Goal: Task Accomplishment & Management: Manage account settings

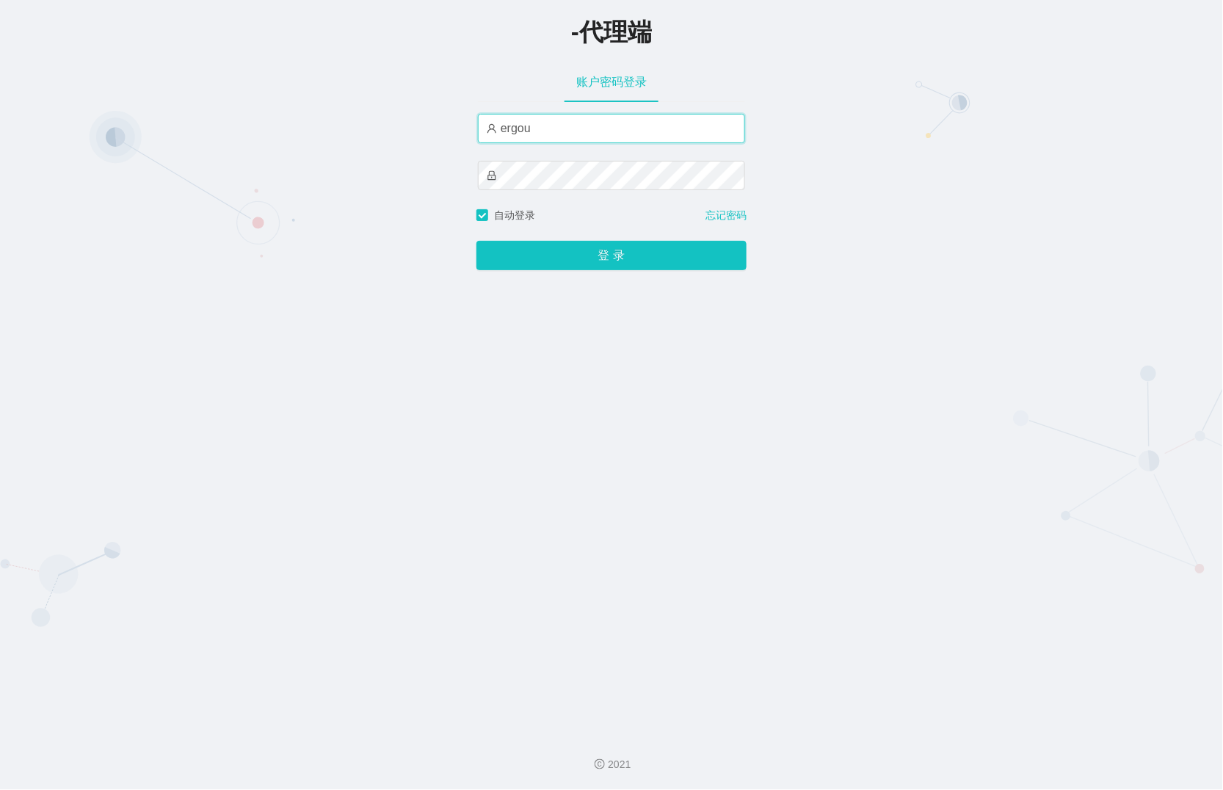
click at [562, 137] on input "ergou" at bounding box center [611, 128] width 267 height 29
type input "ergou666"
click at [477, 241] on button "登 录" at bounding box center [612, 255] width 270 height 29
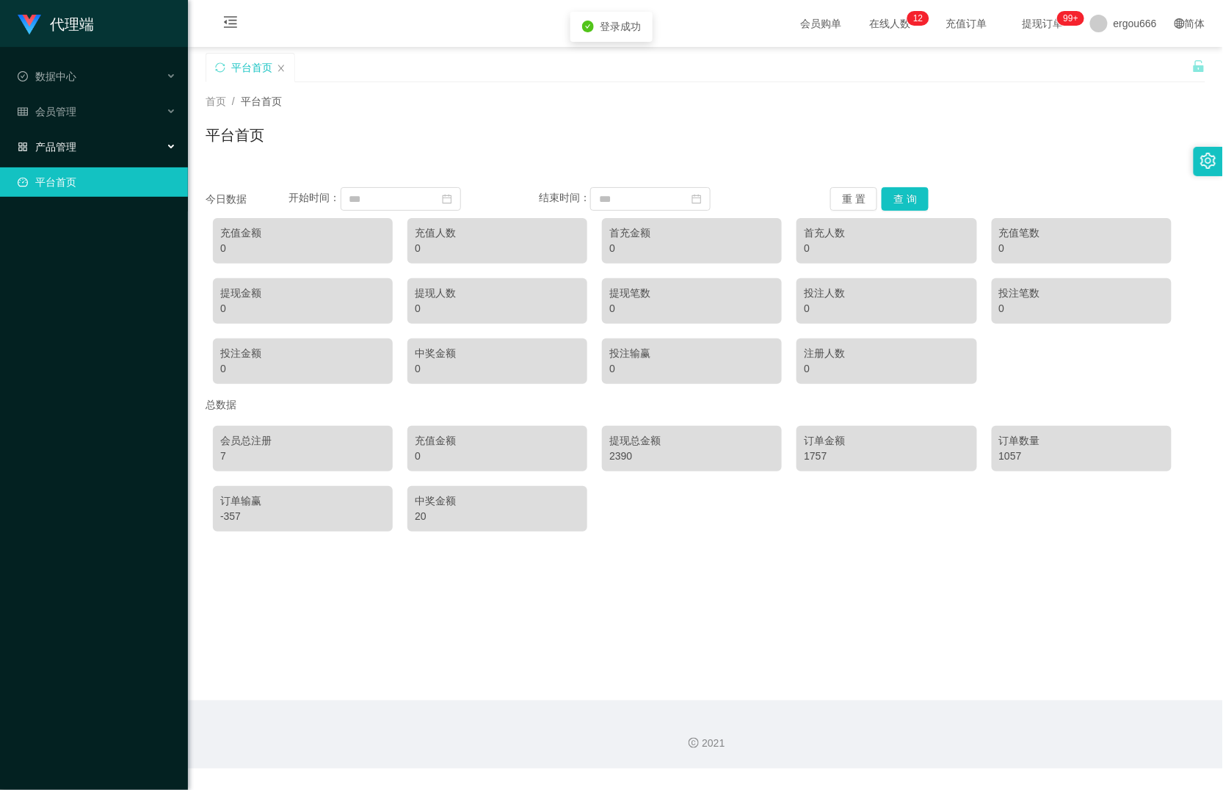
click at [75, 141] on span "产品管理" at bounding box center [47, 147] width 59 height 12
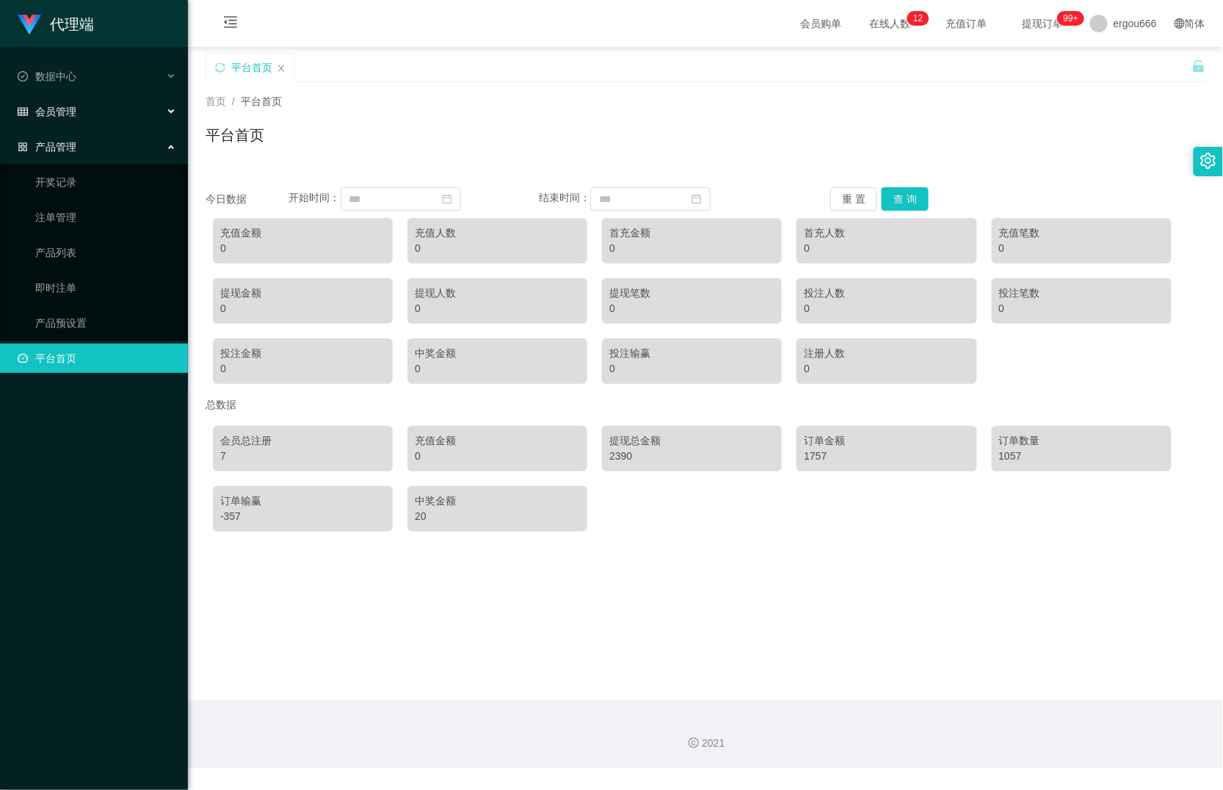
click at [150, 116] on div "会员管理" at bounding box center [94, 111] width 188 height 29
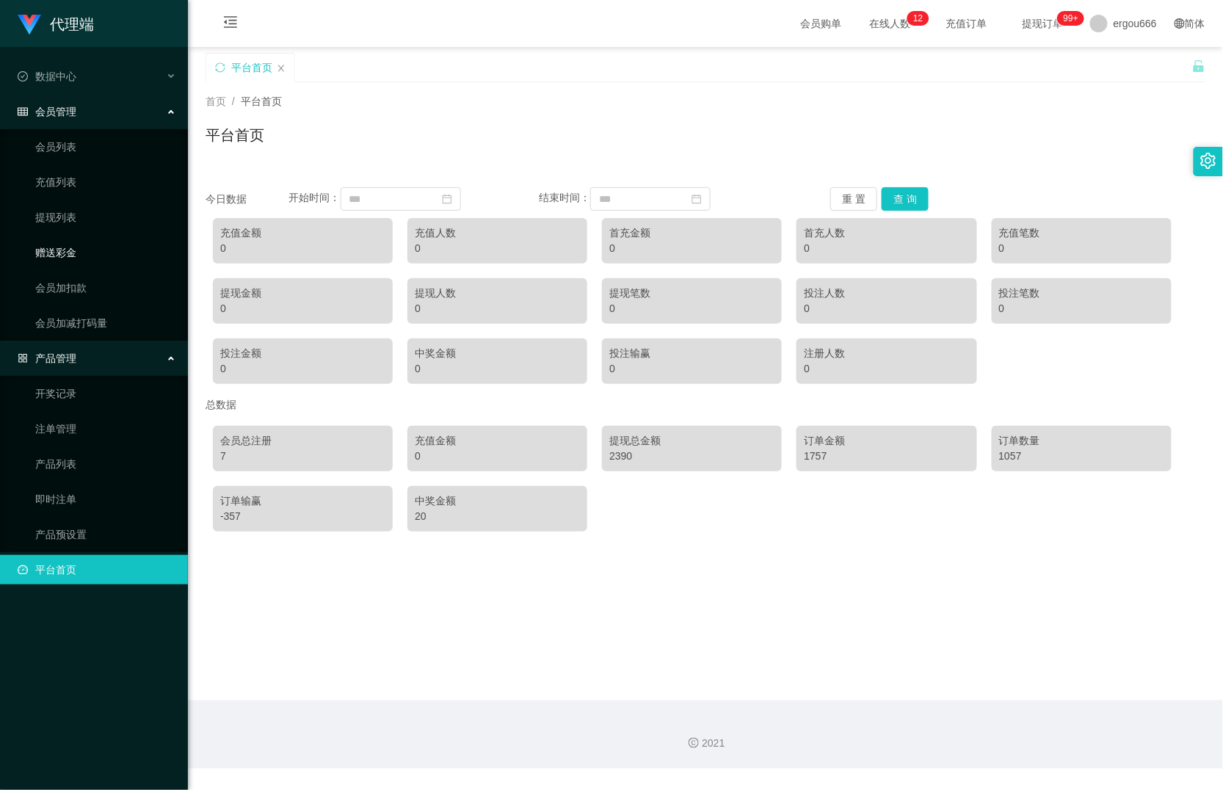
click at [69, 253] on link "赠送彩金" at bounding box center [105, 252] width 141 height 29
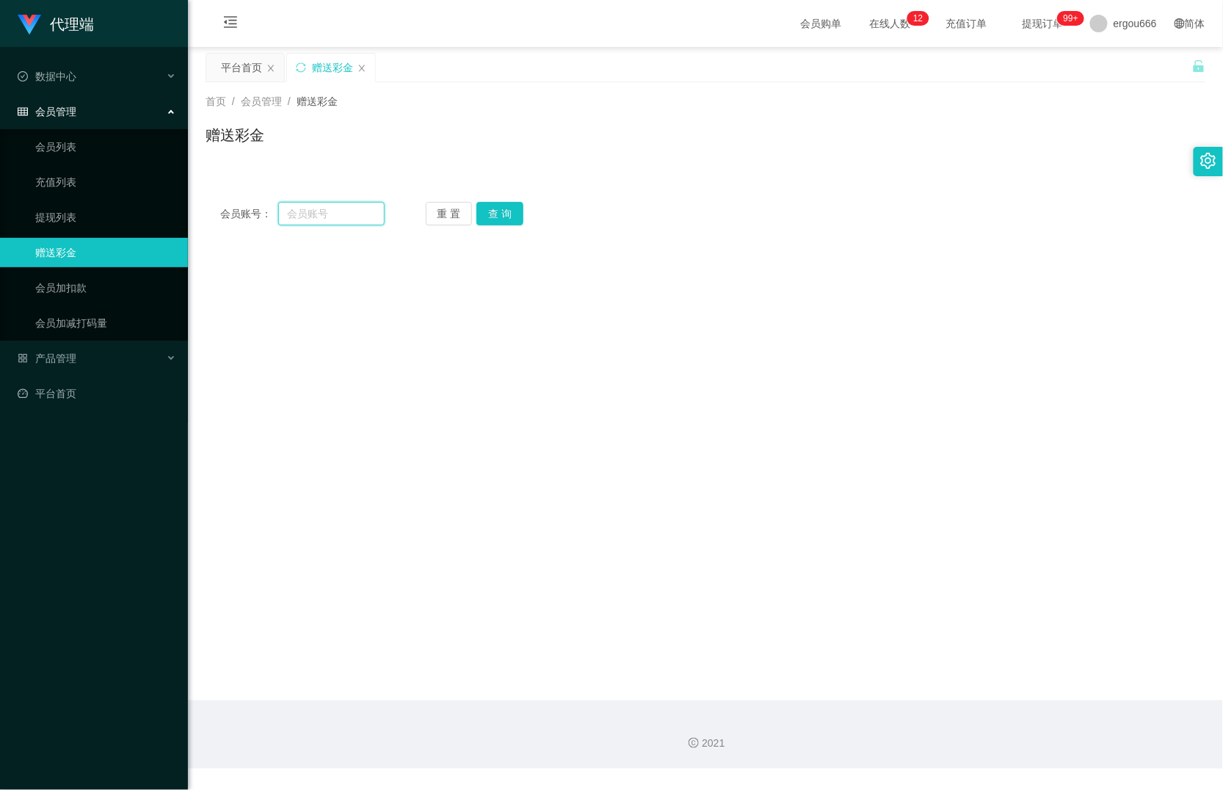
drag, startPoint x: 311, startPoint y: 204, endPoint x: 319, endPoint y: 209, distance: 9.0
click at [311, 204] on input "text" at bounding box center [331, 213] width 106 height 23
paste input "82895027"
type input "82895027"
click at [513, 214] on button "查 询" at bounding box center [500, 213] width 47 height 23
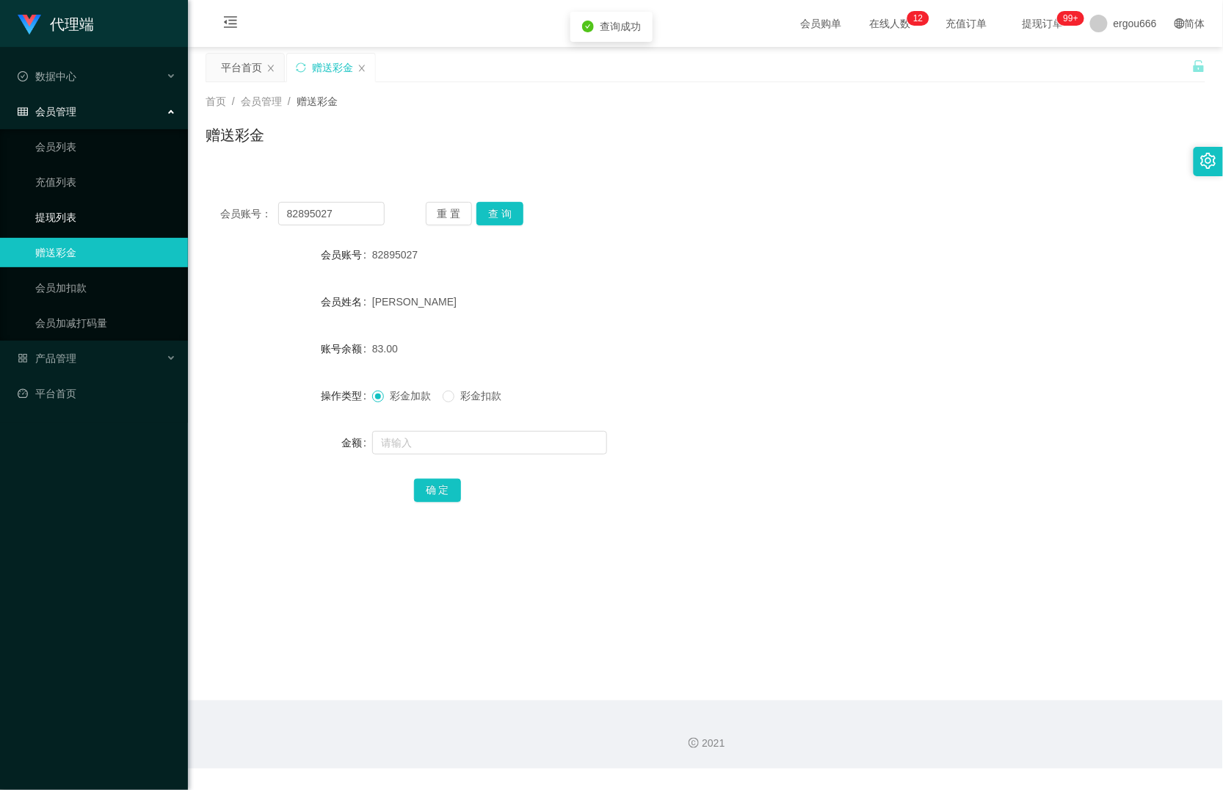
click at [85, 217] on link "提现列表" at bounding box center [105, 217] width 141 height 29
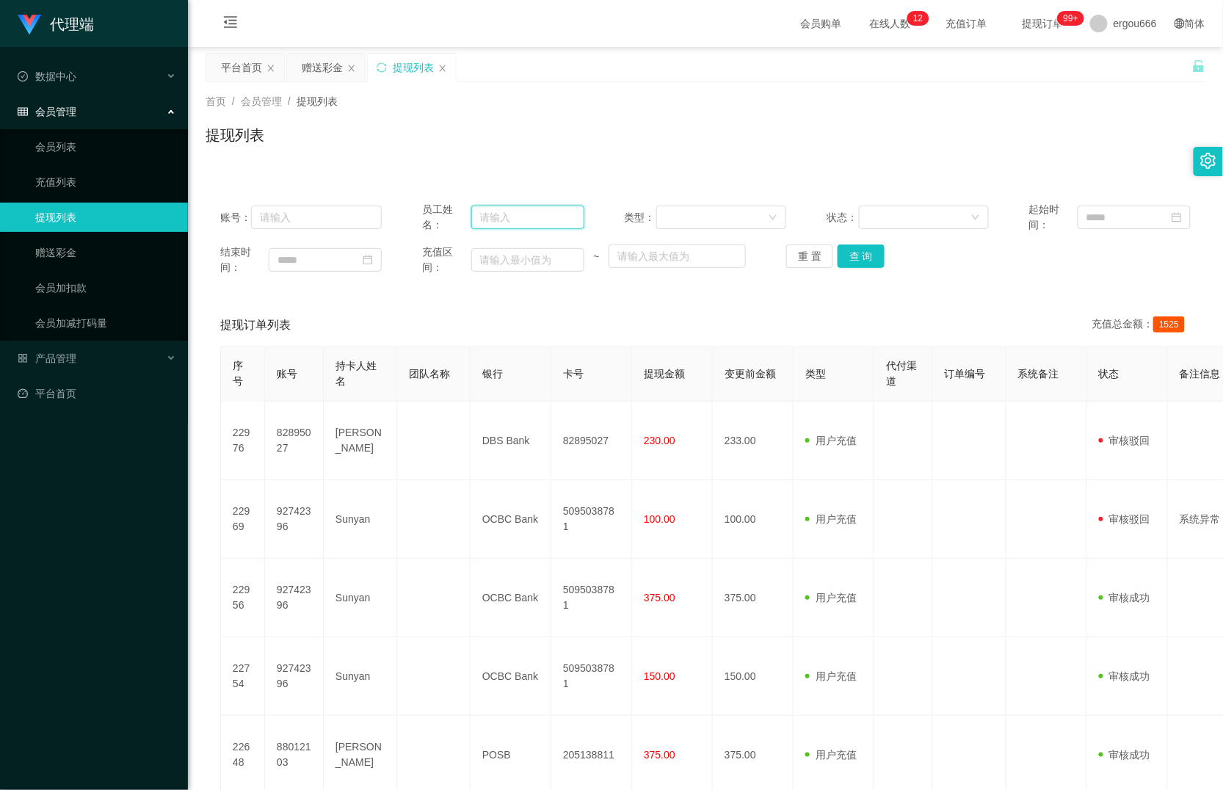
click at [524, 224] on input "text" at bounding box center [527, 217] width 113 height 23
paste input "82895027"
type input "82895027"
click at [858, 253] on button "查 询" at bounding box center [861, 256] width 47 height 23
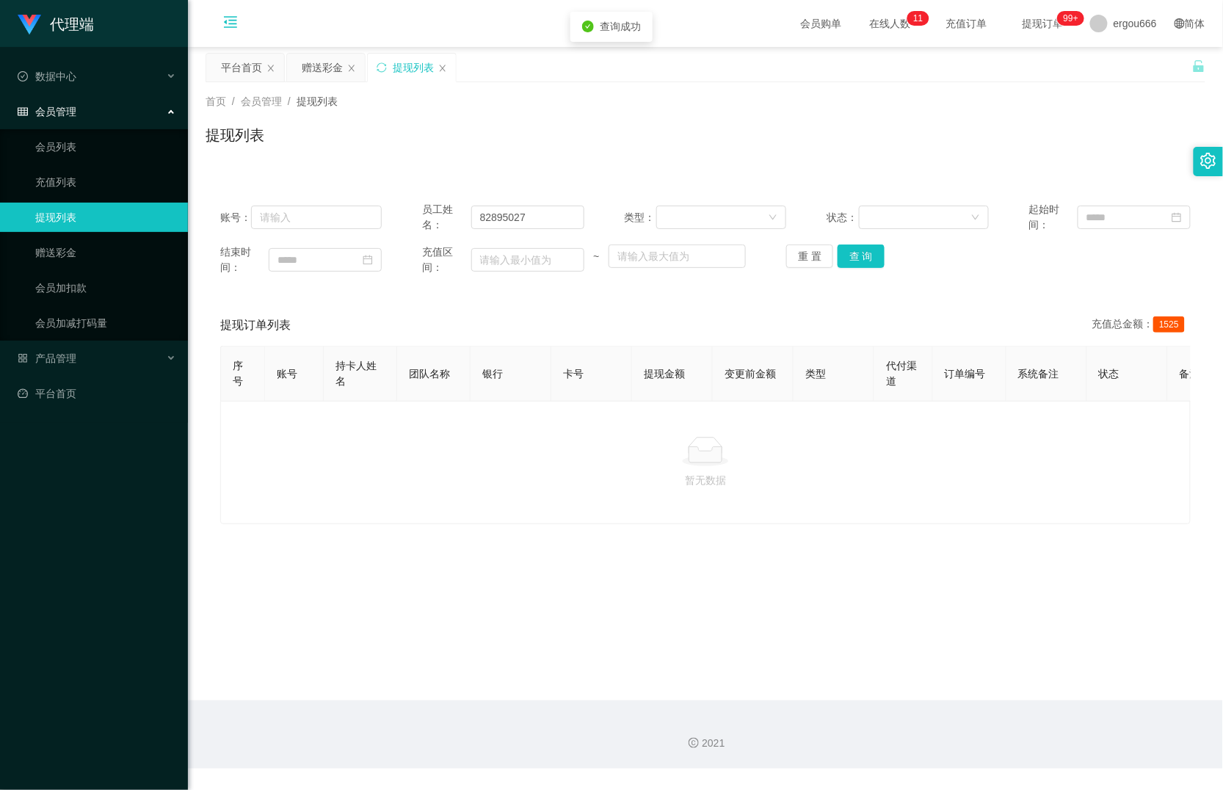
click at [217, 15] on icon "图标: menu-fold" at bounding box center [231, 24] width 50 height 47
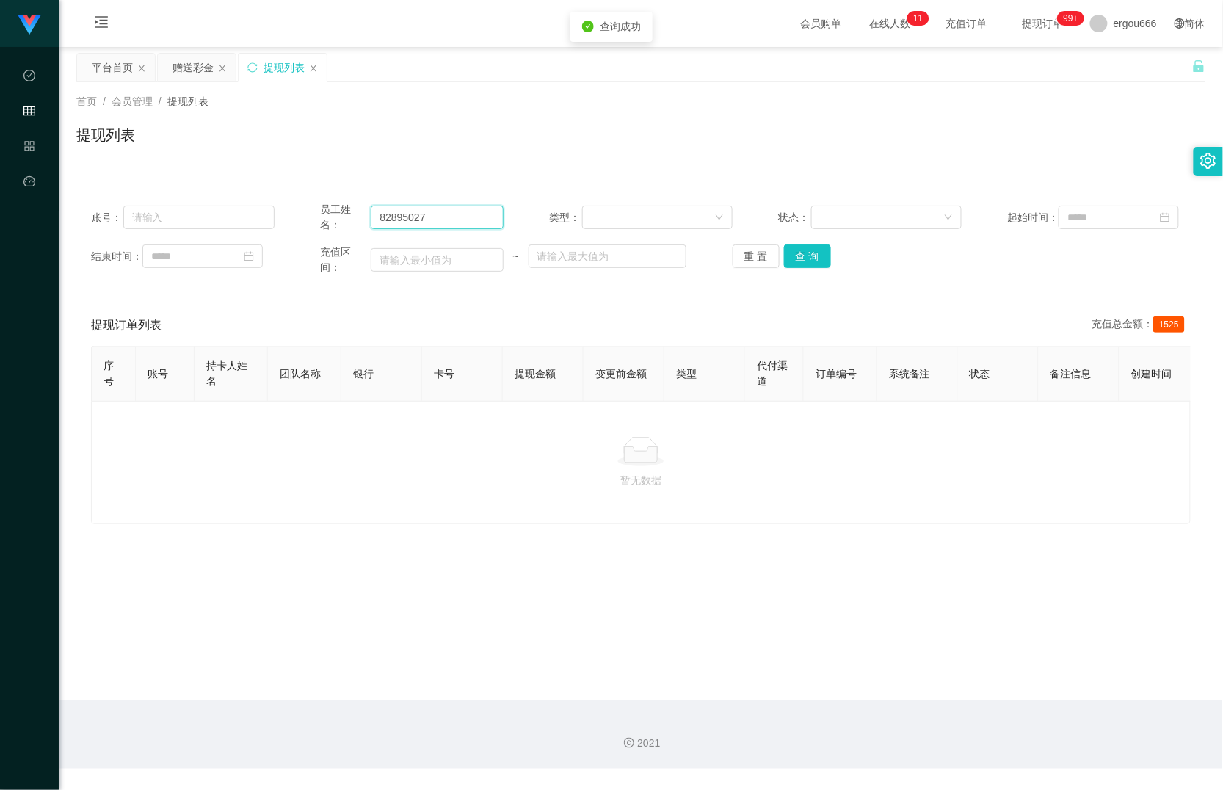
drag, startPoint x: 450, startPoint y: 215, endPoint x: 222, endPoint y: 195, distance: 229.2
click at [247, 197] on div "账号： 员工姓名： 82895027 类型： 状态： 起始时间： 结束时间： 充值区间： ~ 重 置 查 询" at bounding box center [640, 238] width 1129 height 103
click at [420, 215] on input "82895027" at bounding box center [437, 217] width 132 height 23
click at [803, 264] on button "查 询" at bounding box center [807, 256] width 47 height 23
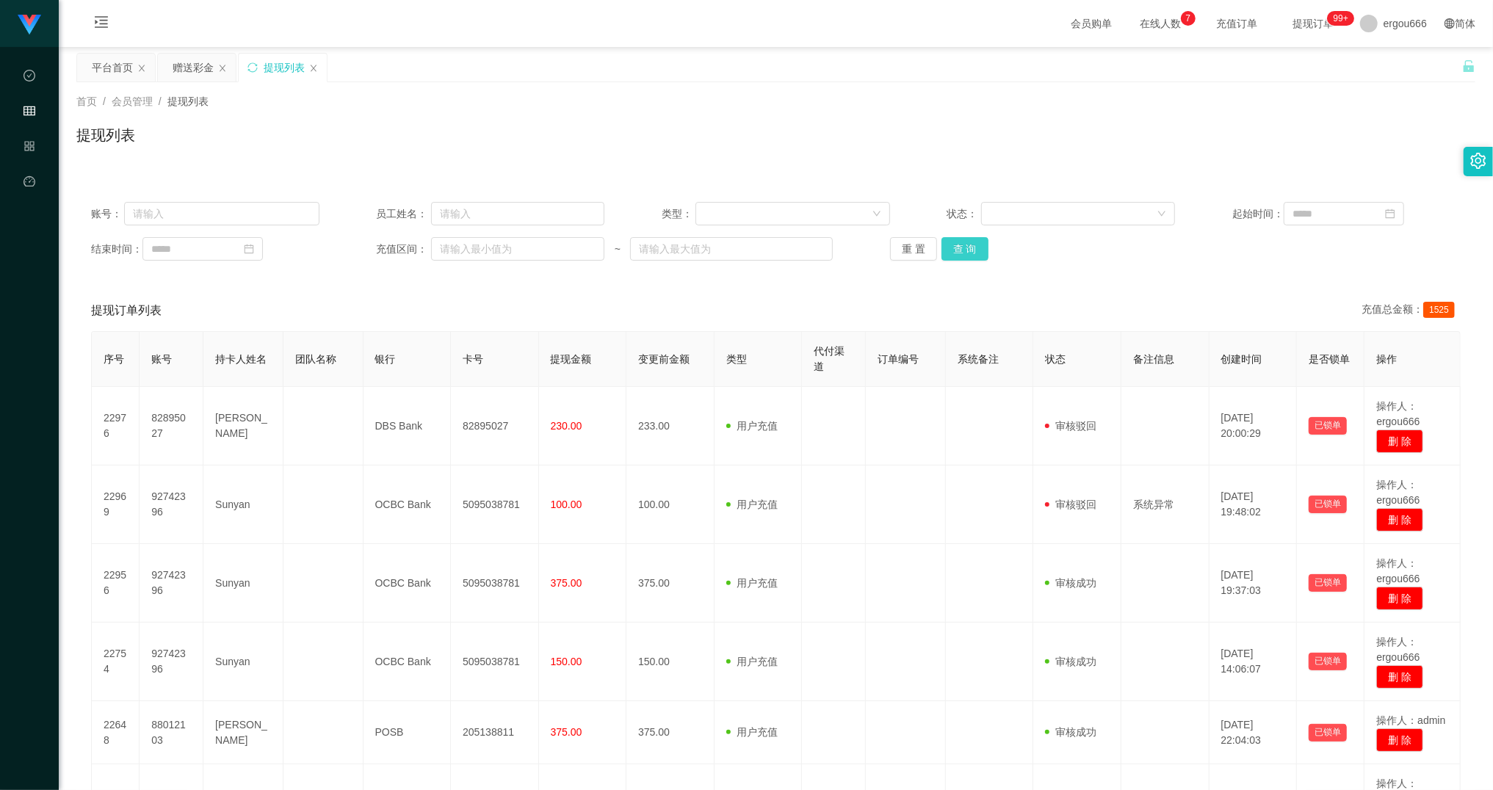
click at [972, 242] on button "查 询" at bounding box center [964, 248] width 47 height 23
click at [972, 242] on div "重 置 查 询" at bounding box center [1004, 248] width 228 height 23
click at [964, 245] on button "查 询" at bounding box center [964, 248] width 47 height 23
click at [198, 71] on div "赠送彩金" at bounding box center [193, 68] width 41 height 28
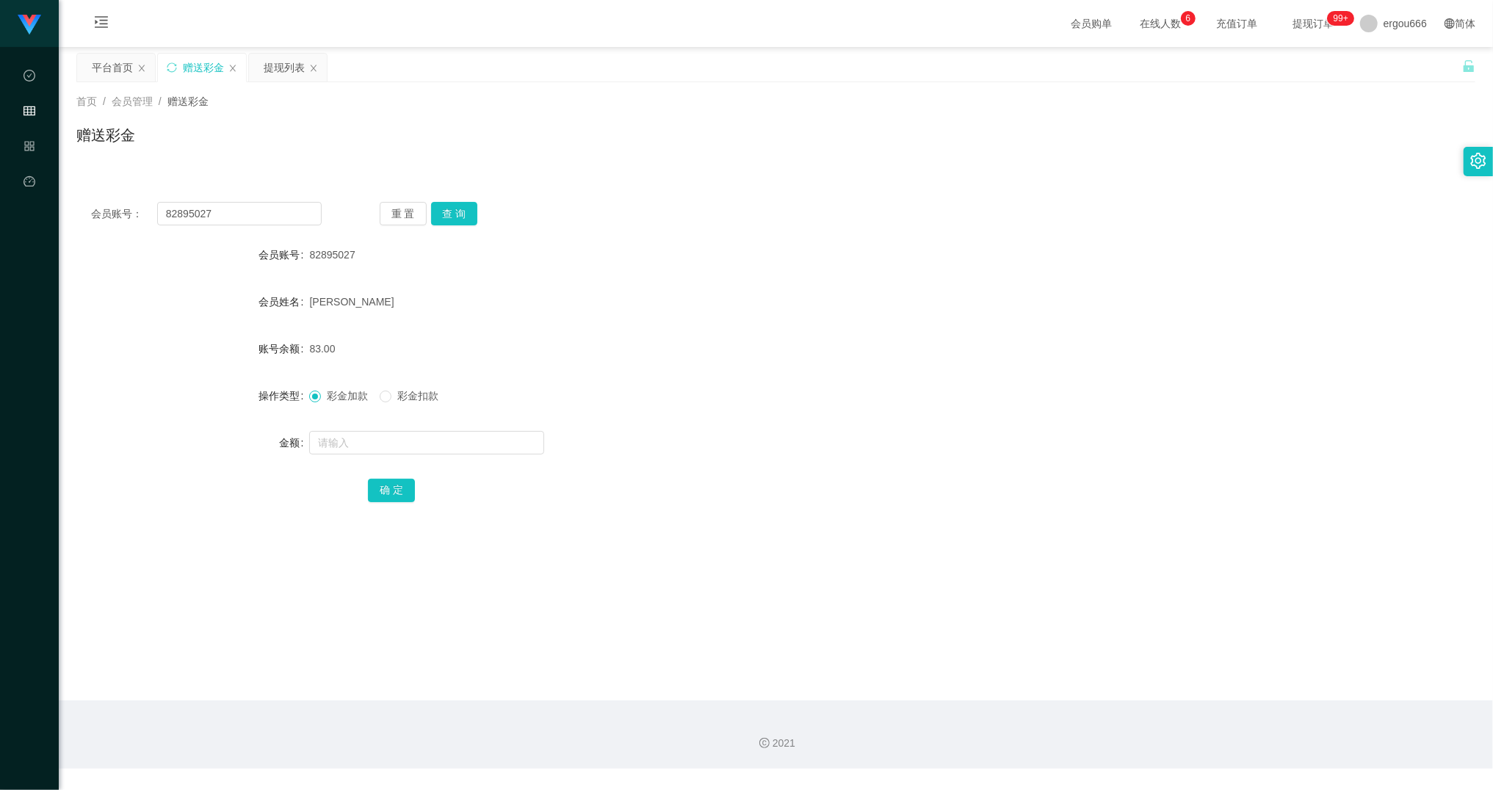
click at [289, 226] on div "会员账号： 82895027 重 置 查 询 会员账号 82895027 会员姓名 [PERSON_NAME] 账号余额 83.00 操作类型 彩金加款 彩金…" at bounding box center [775, 362] width 1399 height 350
click at [297, 215] on input "82895027" at bounding box center [239, 213] width 164 height 23
paste input "92742396"
type input "92742396"
click at [449, 219] on button "查 询" at bounding box center [454, 213] width 47 height 23
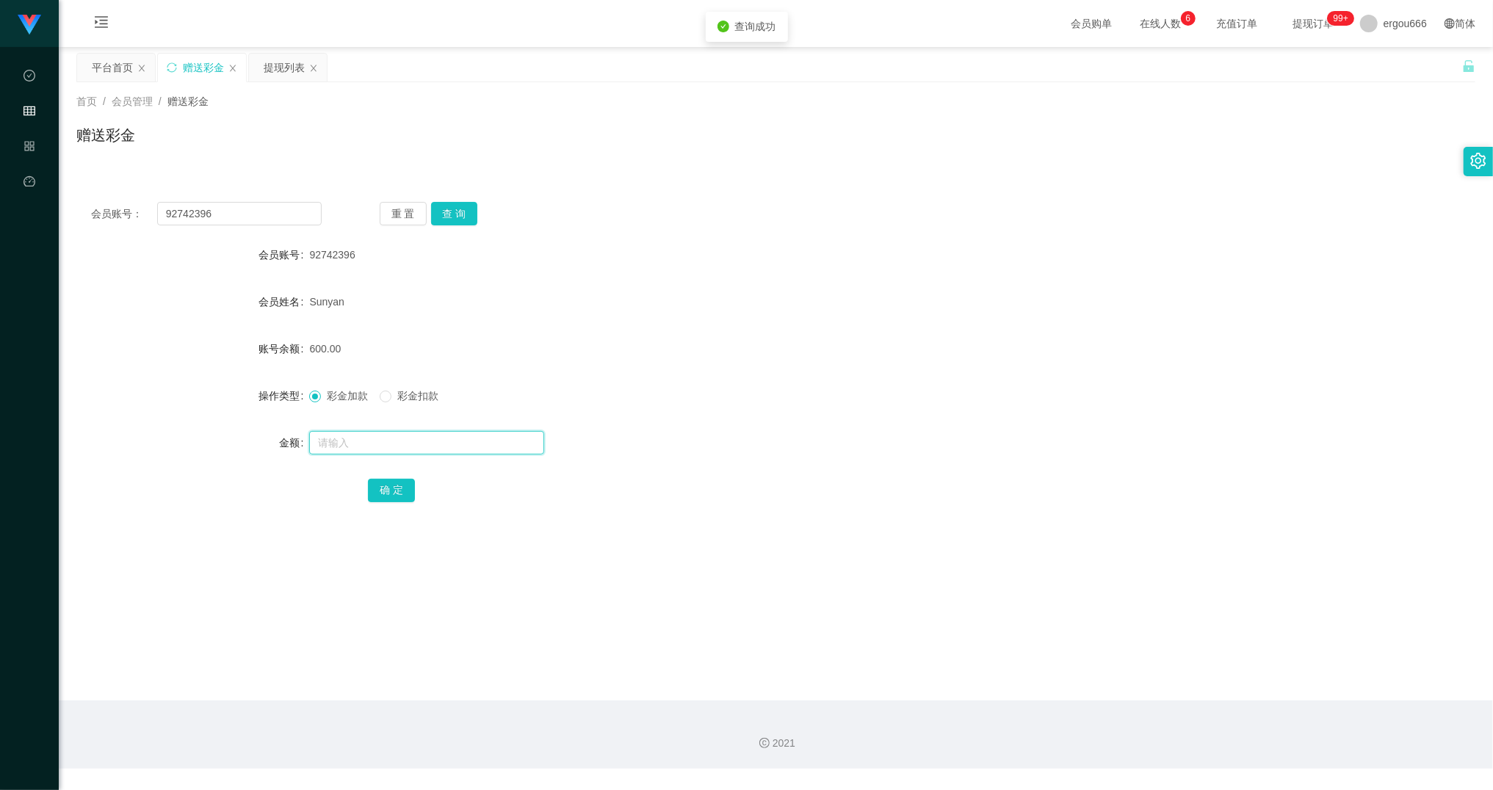
click at [382, 446] on input "text" at bounding box center [426, 442] width 235 height 23
type input "400"
click at [401, 498] on button "确 定" at bounding box center [391, 490] width 47 height 23
